Goal: Transaction & Acquisition: Purchase product/service

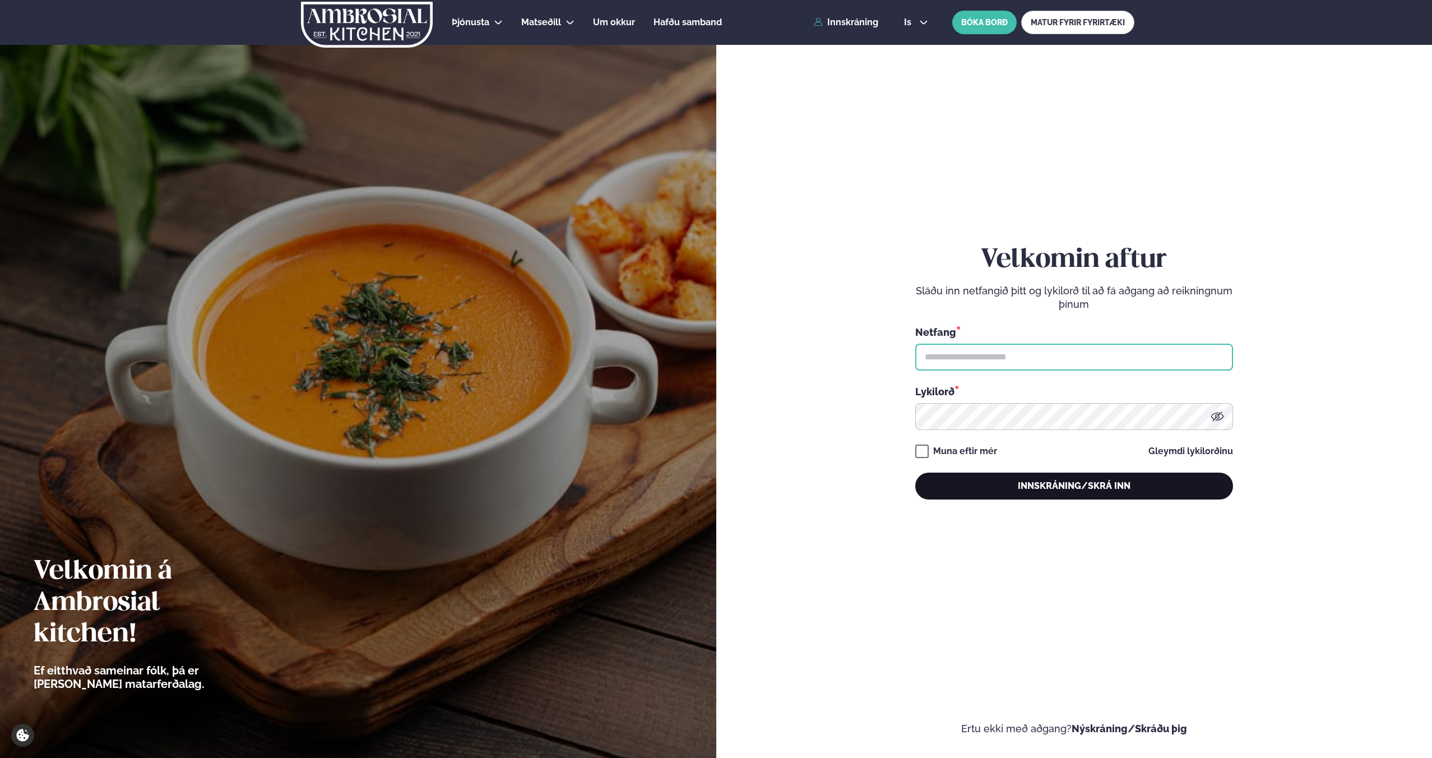
type input "**********"
click at [994, 478] on button "Innskráning/Skrá inn" at bounding box center [1074, 486] width 318 height 27
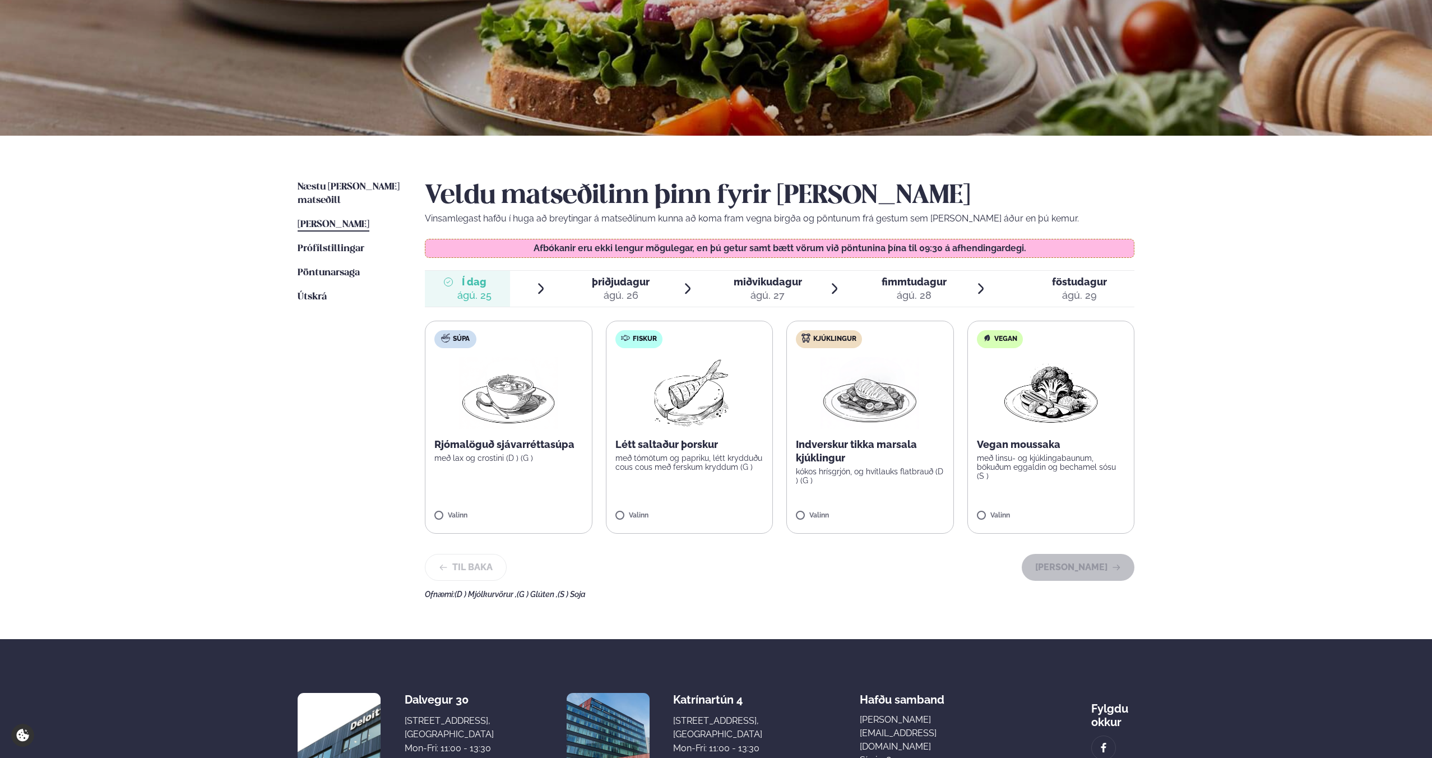
scroll to position [124, 0]
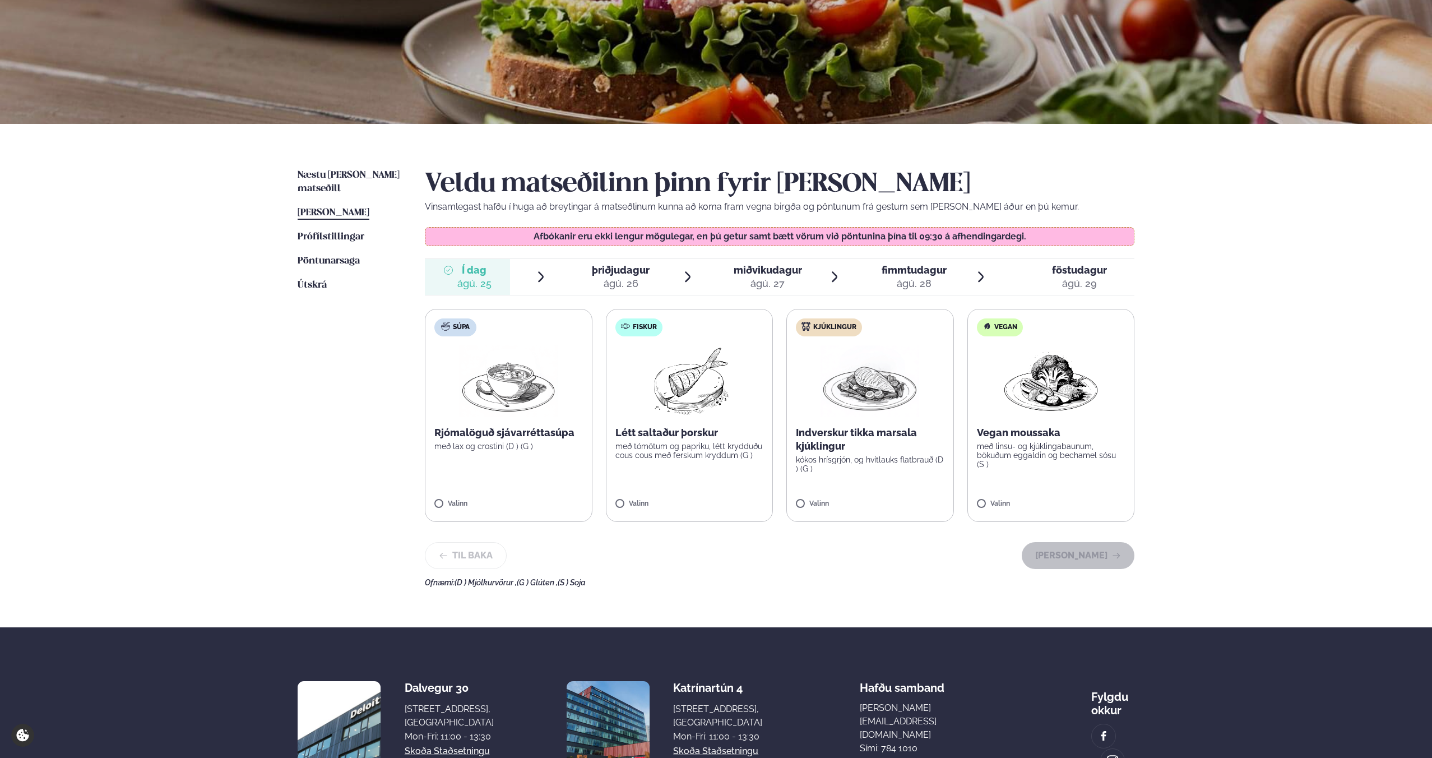
click at [885, 453] on div "Indverskur tikka marsala kjúklingur kókos hrísgrjón, og hvítlauks flatbrauð (D …" at bounding box center [870, 449] width 149 height 47
click at [1085, 563] on button "[PERSON_NAME]" at bounding box center [1078, 555] width 113 height 27
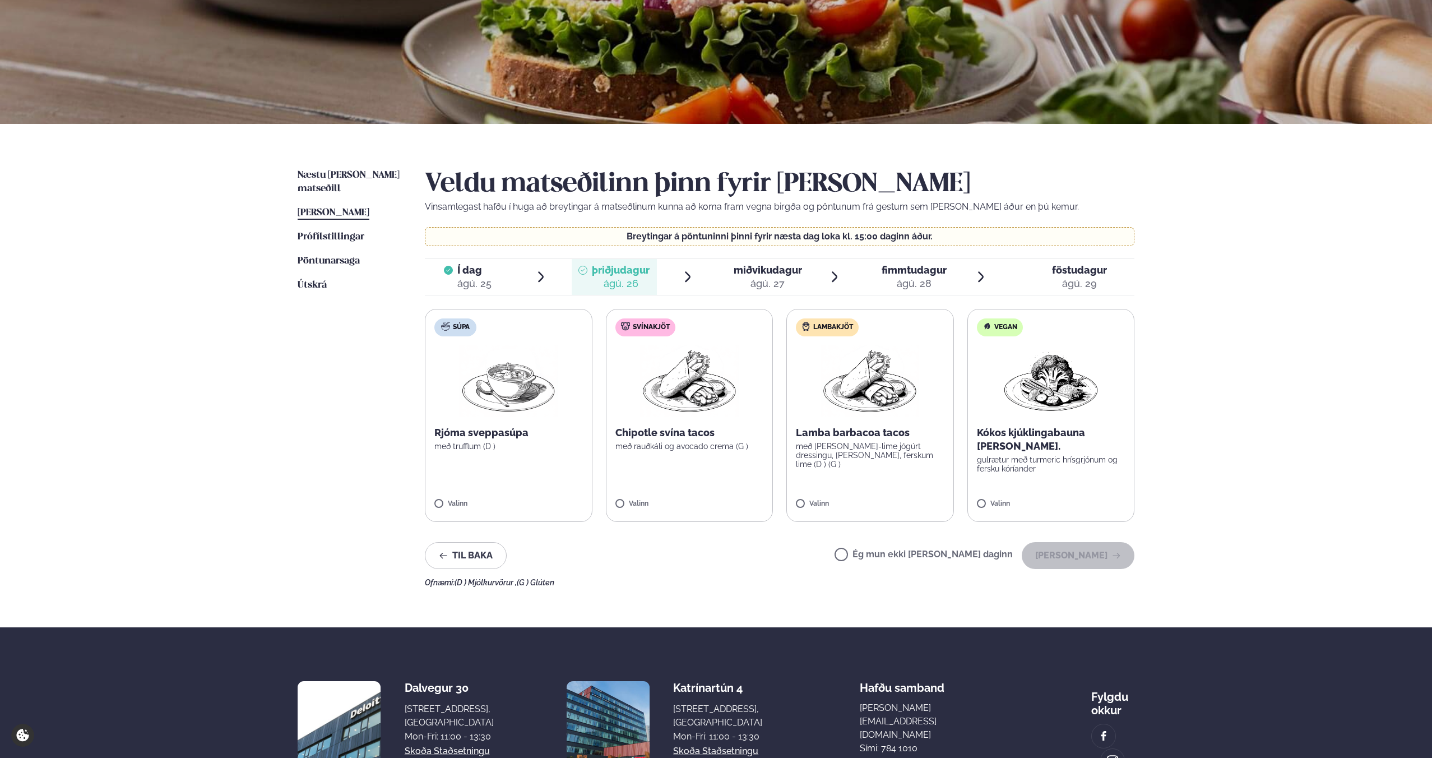
click at [870, 453] on p "með [PERSON_NAME]-lime jógúrt dressingu, [PERSON_NAME], ferskum lime (D ) (G )" at bounding box center [870, 455] width 149 height 27
click at [1052, 551] on button "[PERSON_NAME]" at bounding box center [1078, 555] width 113 height 27
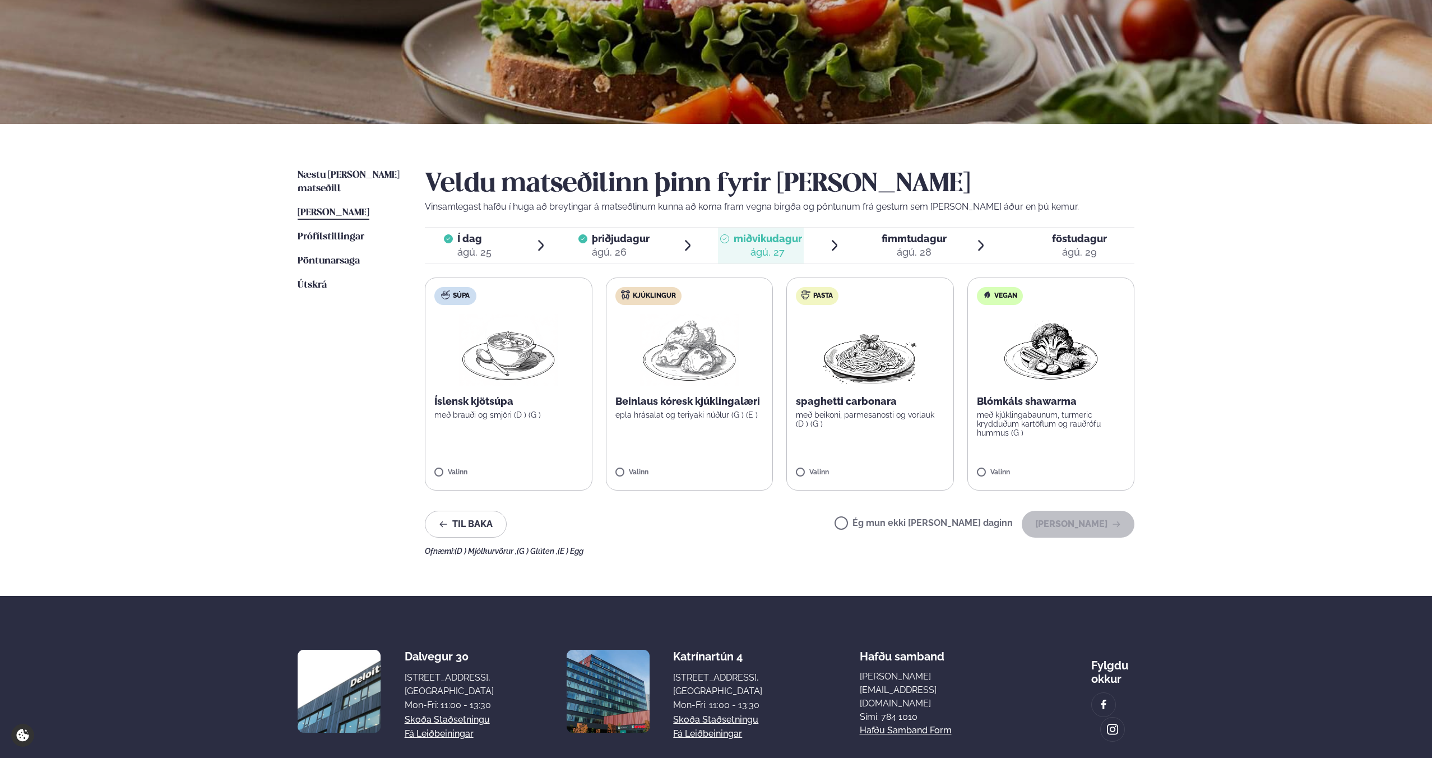
click at [725, 415] on p "epla hrásalat og teriyaki núðlur (G ) (E )" at bounding box center [690, 414] width 149 height 9
click at [1078, 520] on button "[PERSON_NAME]" at bounding box center [1078, 524] width 113 height 27
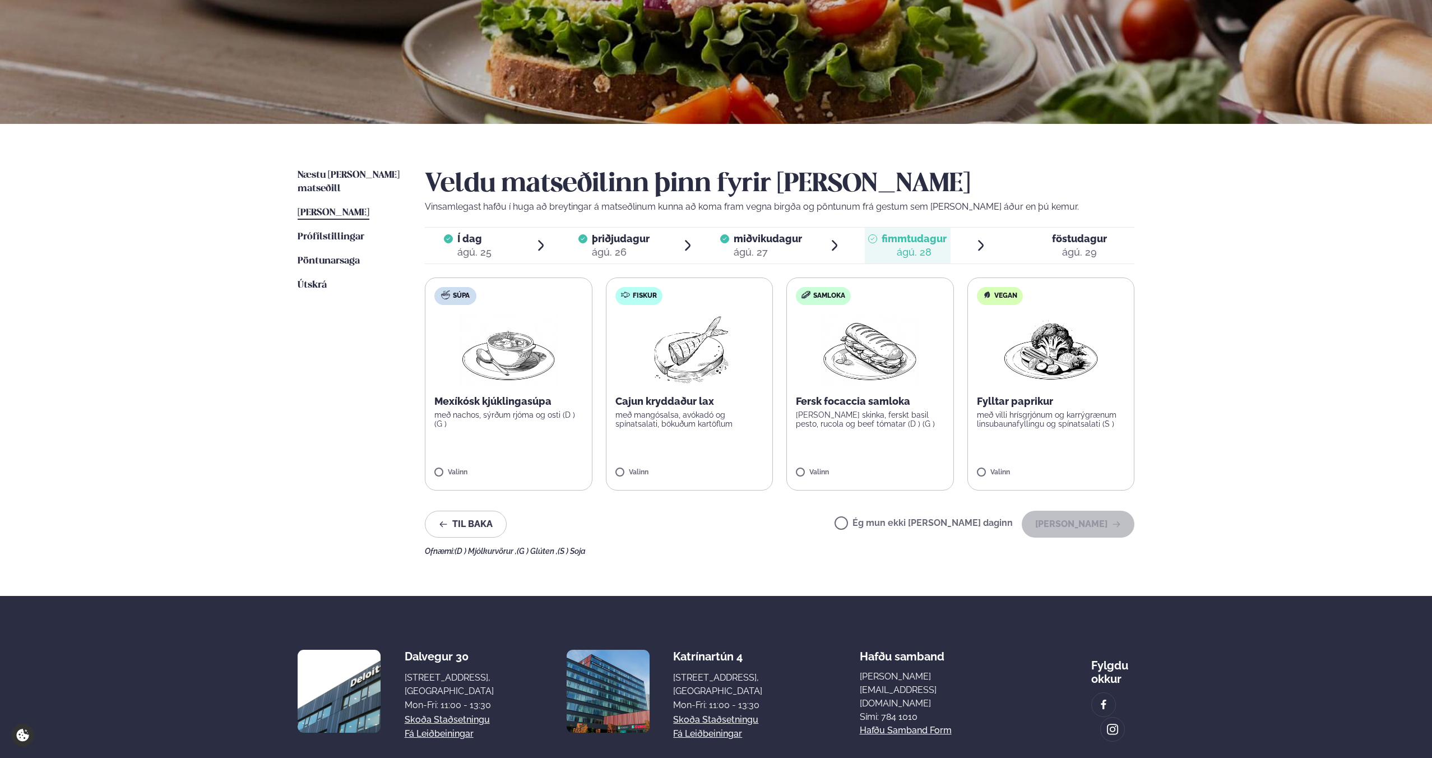
click at [707, 420] on p "með mangósalsa, avókadó og spínatsalati, bökuðum kartöflum" at bounding box center [690, 419] width 149 height 18
click at [1046, 520] on button "[PERSON_NAME]" at bounding box center [1078, 524] width 113 height 27
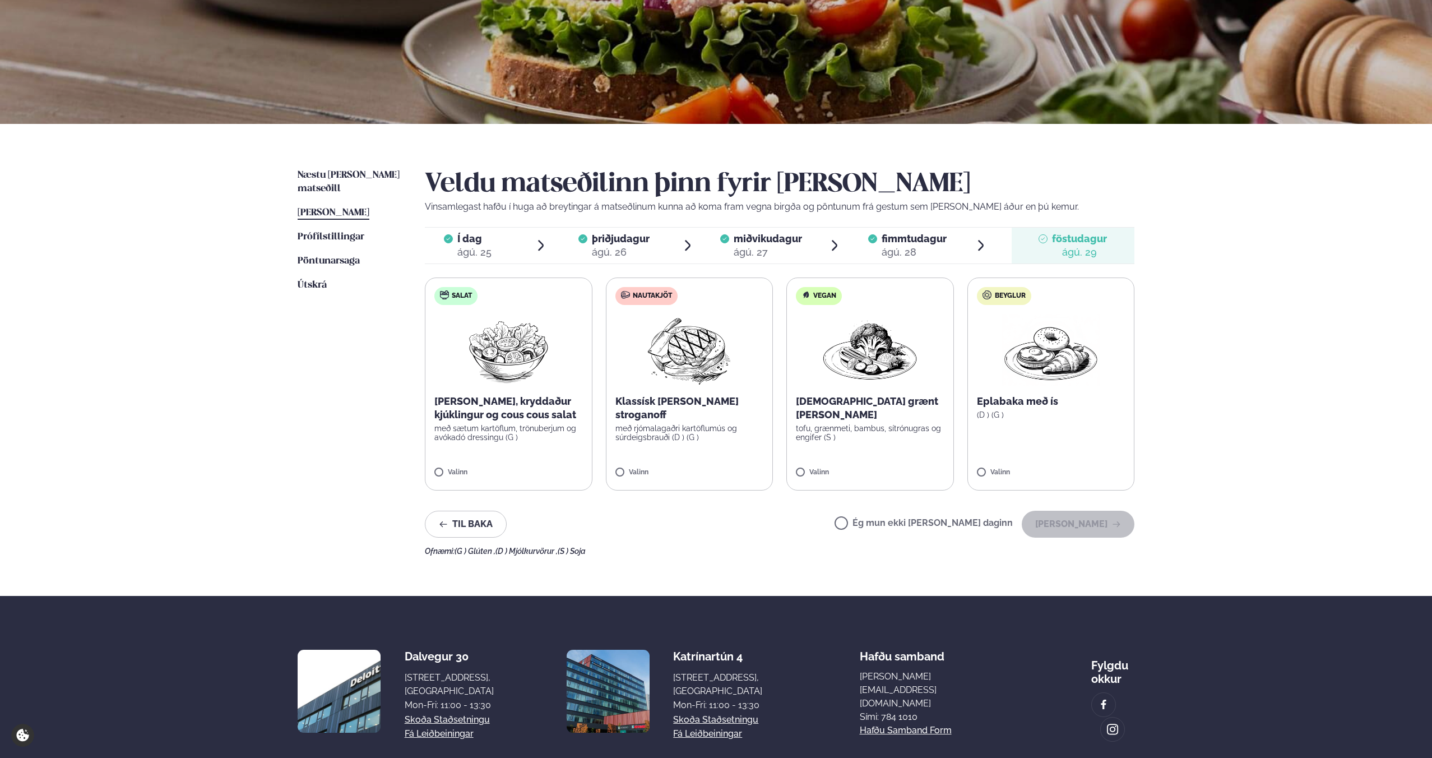
click at [544, 434] on p "með sætum kartöflum, trönuberjum og avókadó dressingu (G )" at bounding box center [508, 433] width 149 height 18
click at [1053, 531] on button "[PERSON_NAME]" at bounding box center [1078, 524] width 113 height 27
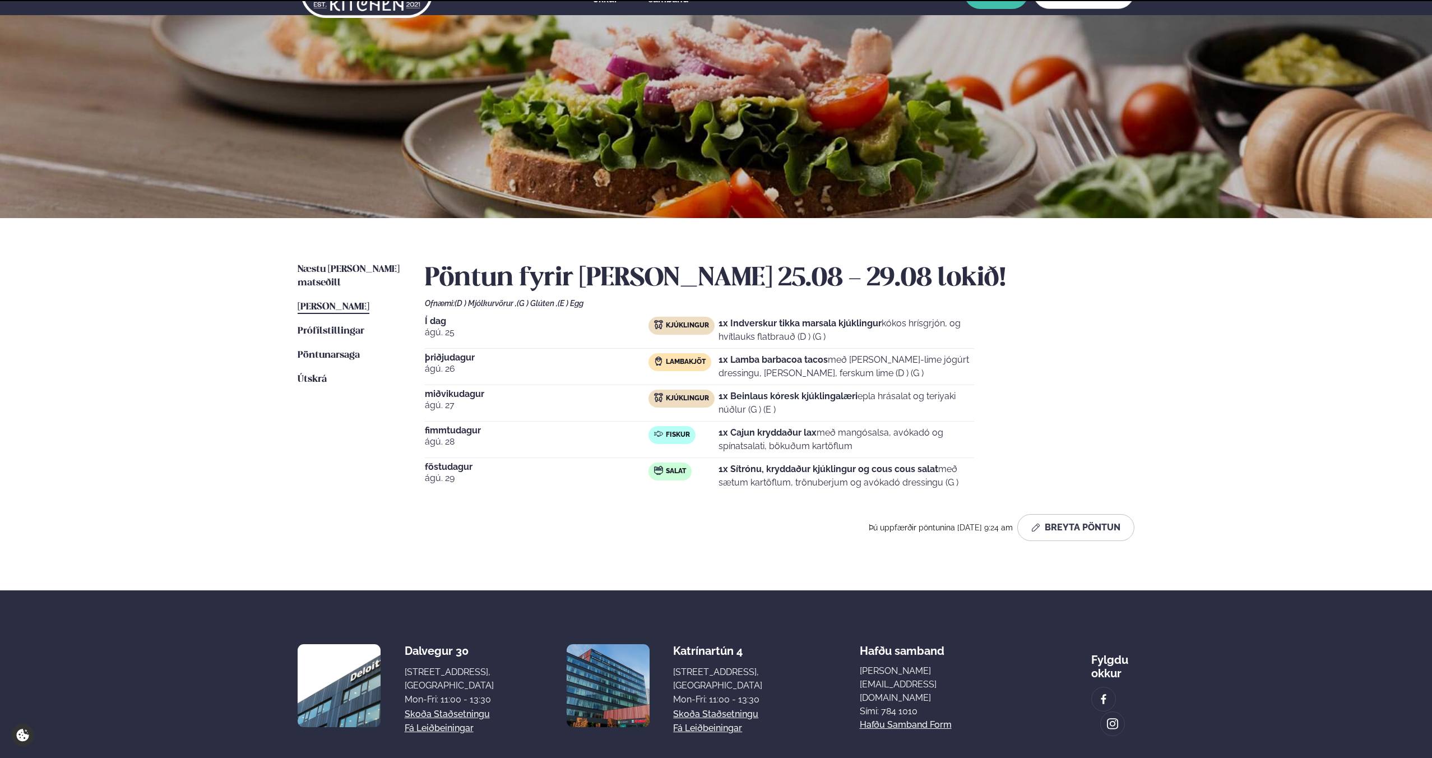
scroll to position [89, 0]
